Goal: Use online tool/utility: Utilize a website feature to perform a specific function

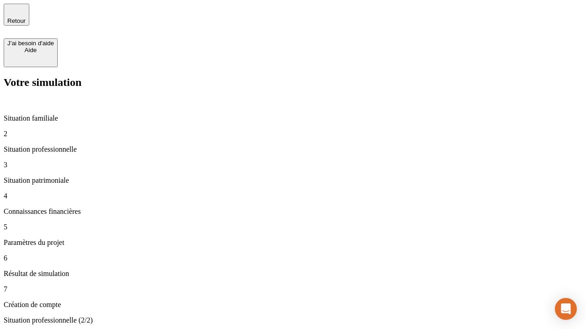
type input "30 000"
type input "40 000"
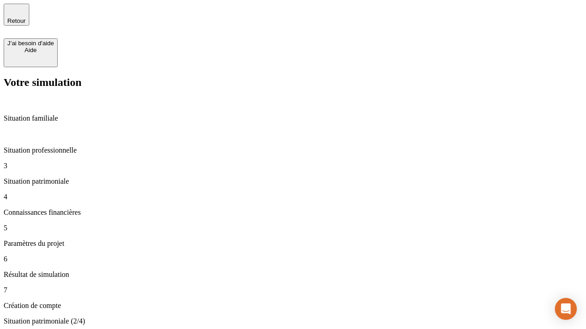
type input "1 100"
type input "20"
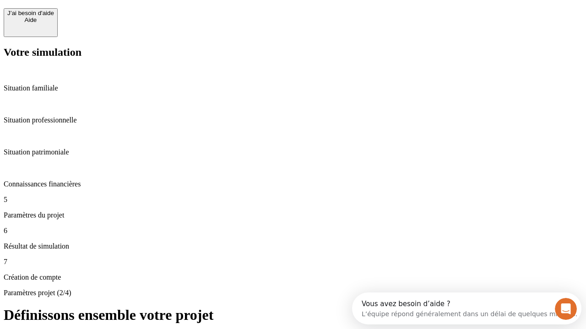
scroll to position [8, 0]
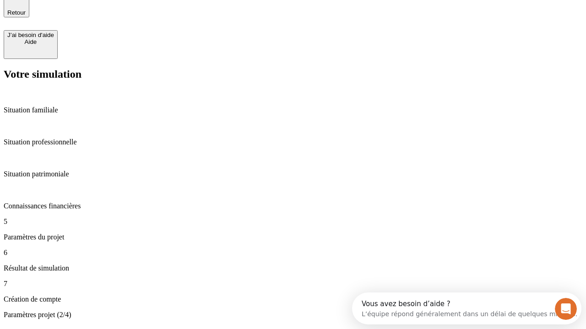
type input "40"
type input "62"
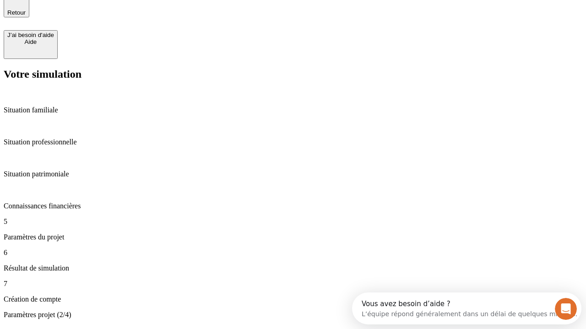
type input "50 000"
type input "640"
